Goal: Task Accomplishment & Management: Manage account settings

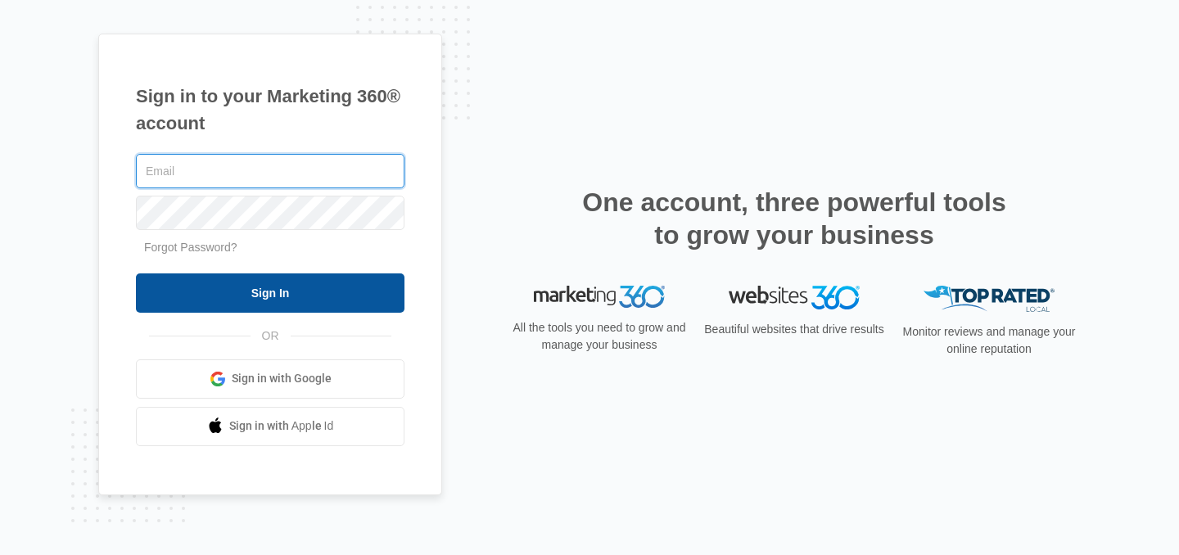
type input "[EMAIL_ADDRESS][DOMAIN_NAME]"
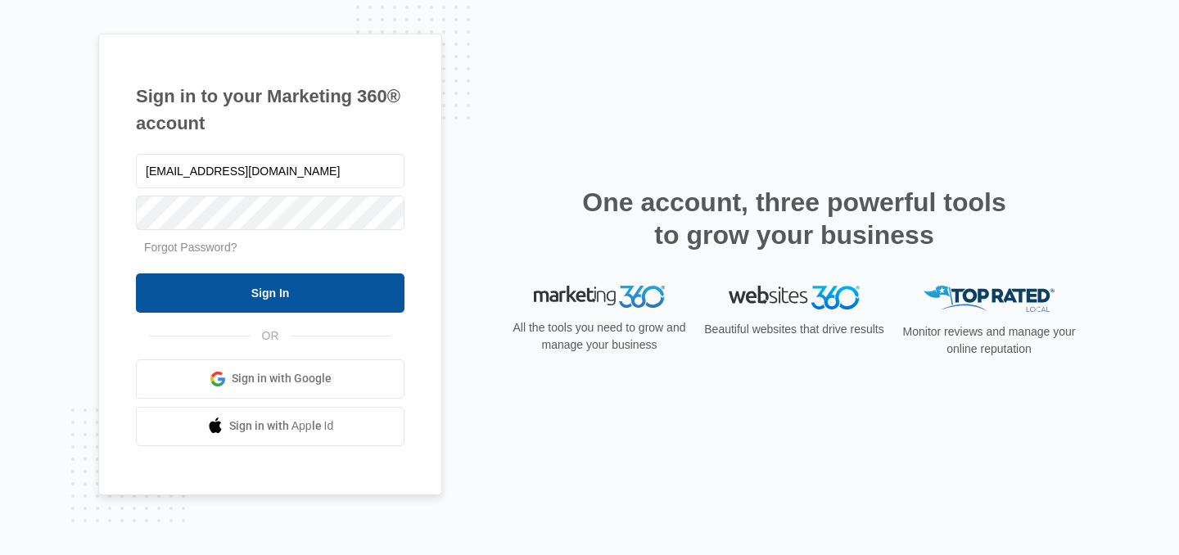
click at [337, 285] on input "Sign In" at bounding box center [270, 292] width 269 height 39
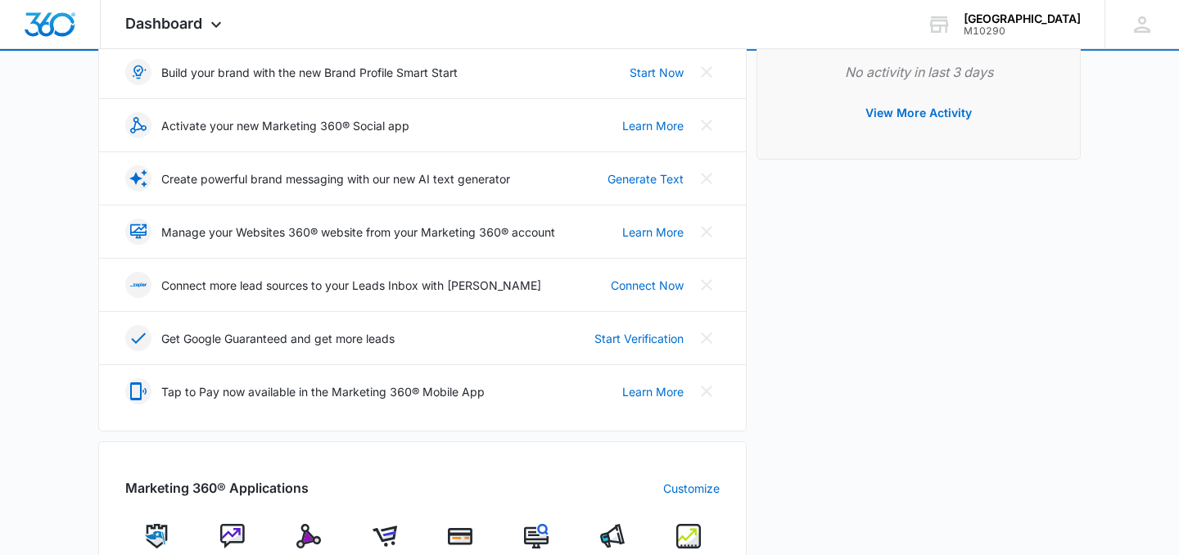
scroll to position [211, 0]
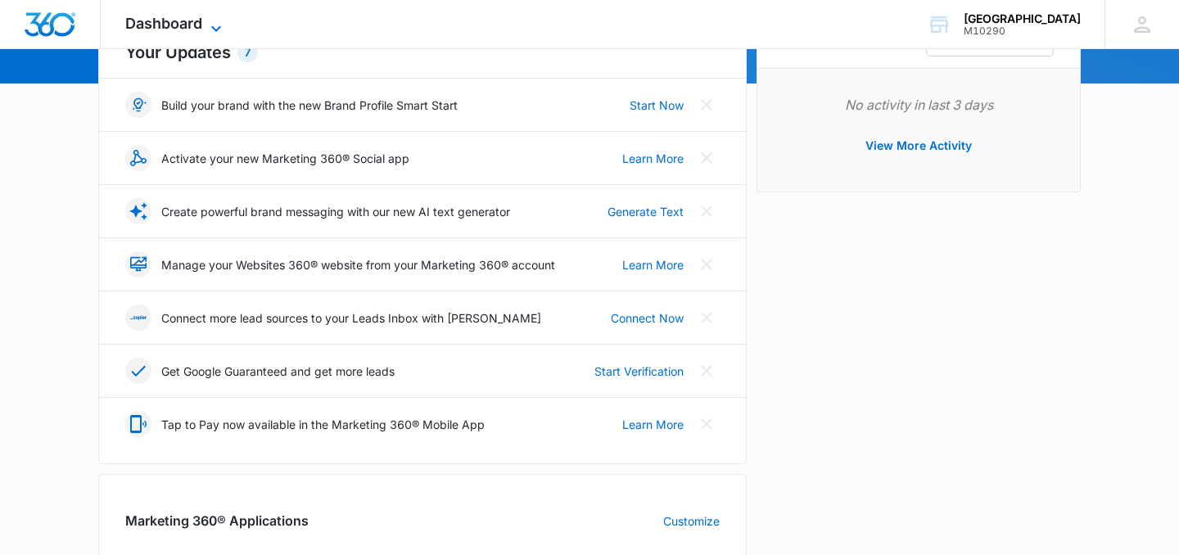
click at [212, 16] on div "Dashboard Apps Reputation Email Social Shop Payments POS Content Ads Intelligen…" at bounding box center [176, 24] width 150 height 48
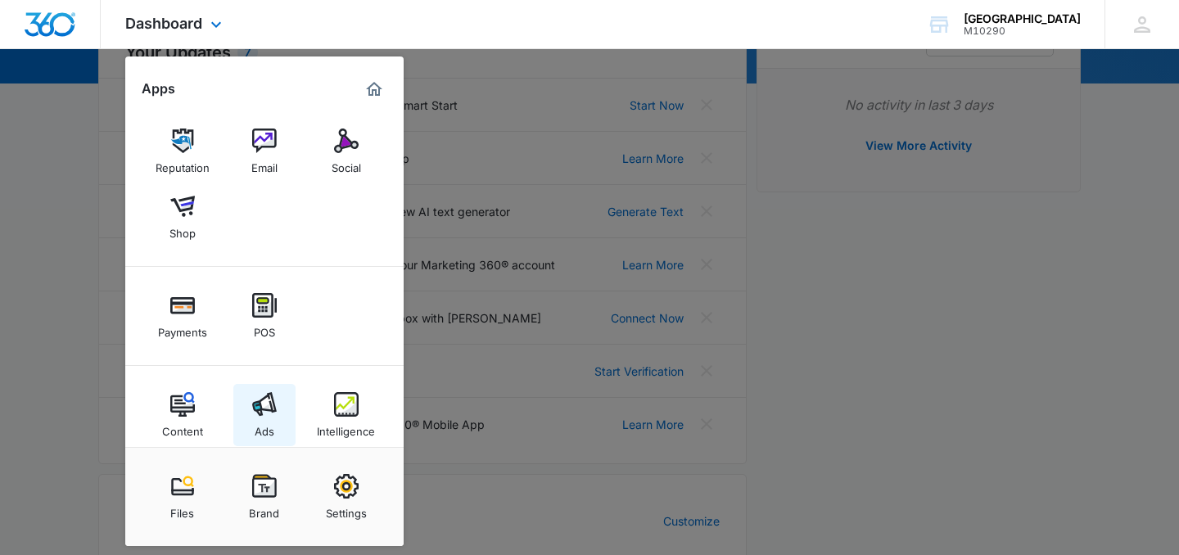
click at [270, 426] on div "Ads" at bounding box center [265, 427] width 20 height 21
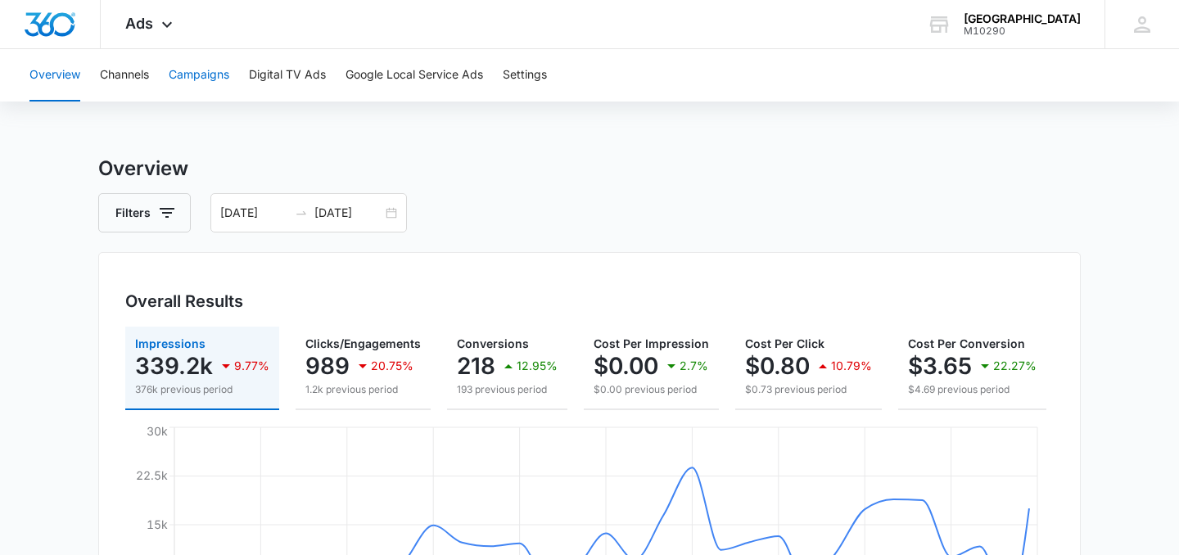
click at [208, 76] on button "Campaigns" at bounding box center [199, 75] width 61 height 52
click at [292, 204] on div "[DATE] [DATE]" at bounding box center [308, 212] width 197 height 39
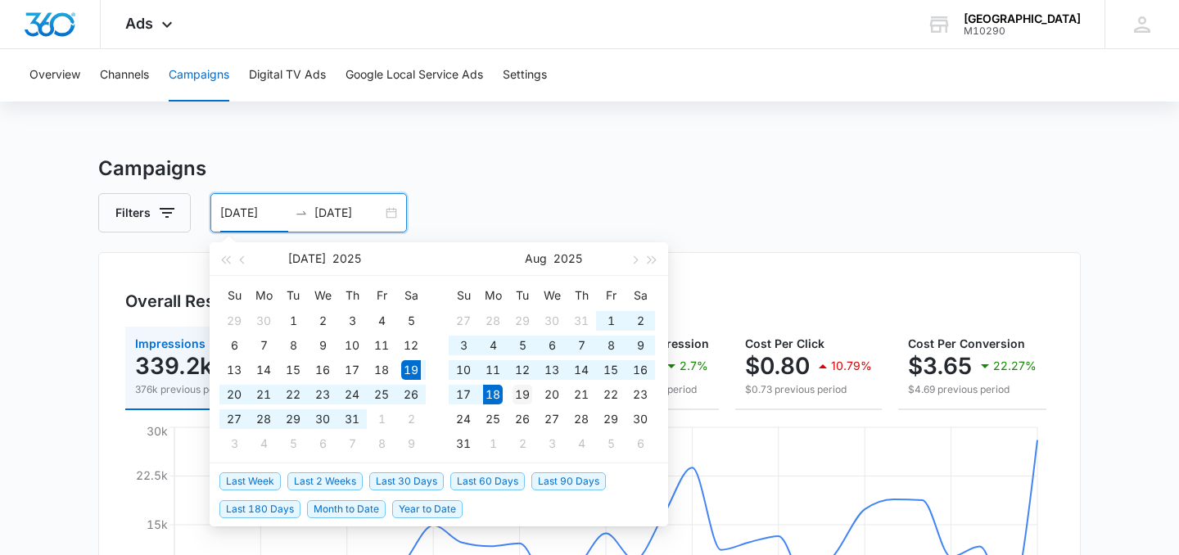
type input "[DATE]"
click at [519, 399] on div "19" at bounding box center [523, 395] width 20 height 20
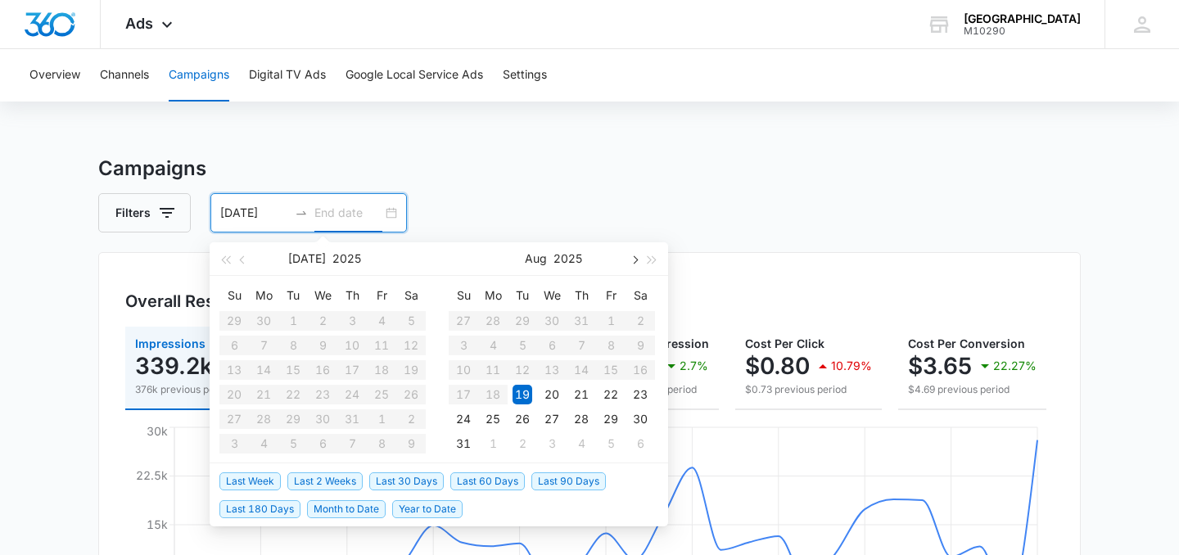
click at [633, 264] on button "button" at bounding box center [634, 258] width 18 height 33
type input "[DATE]"
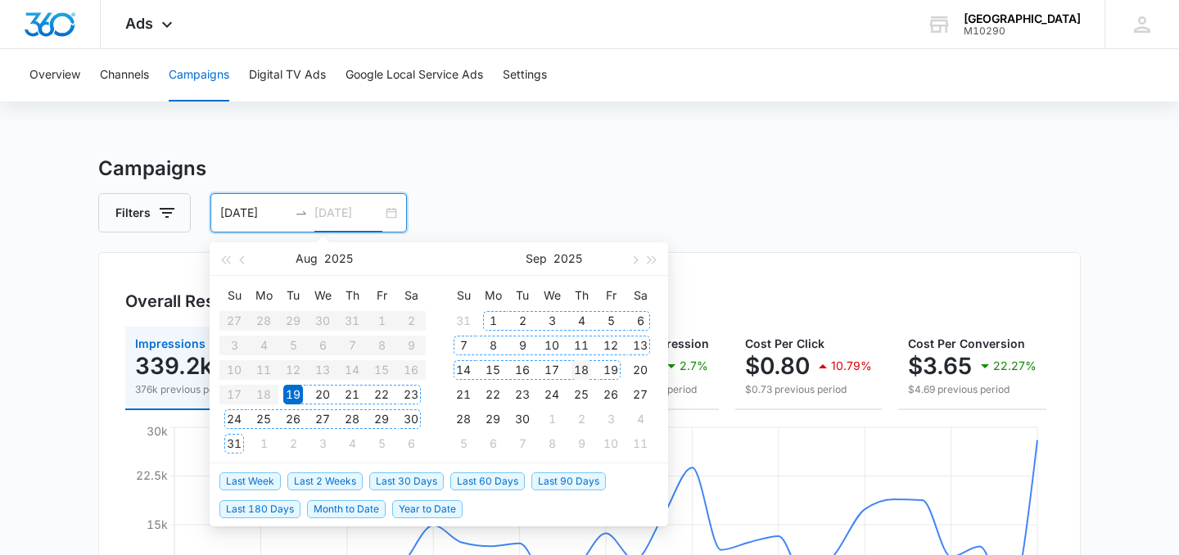
type input "[DATE]"
click at [583, 371] on div "18" at bounding box center [582, 370] width 20 height 20
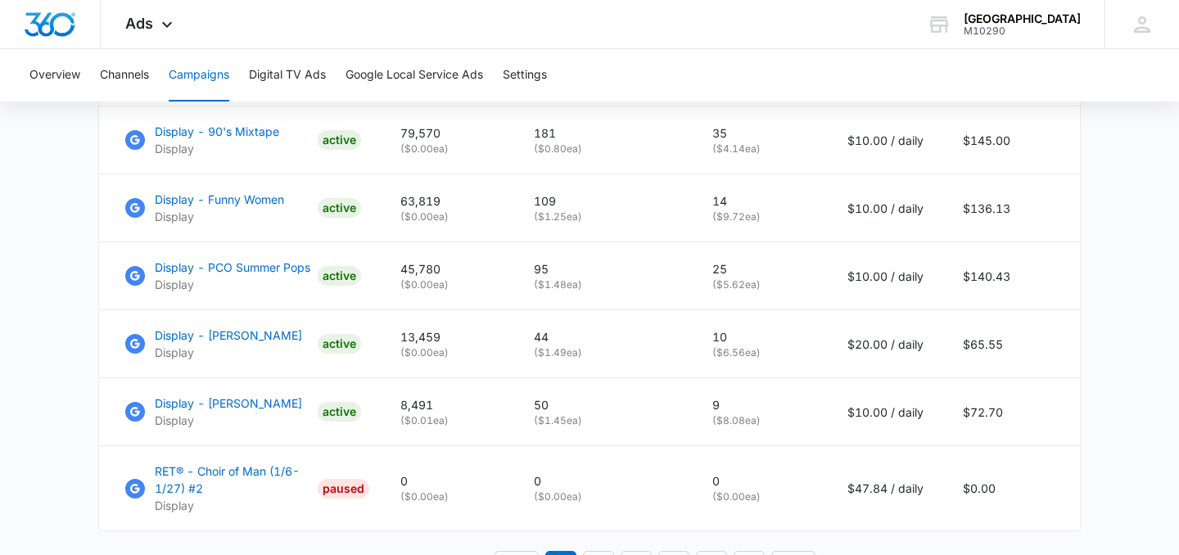
scroll to position [1085, 0]
